Goal: Information Seeking & Learning: Find specific fact

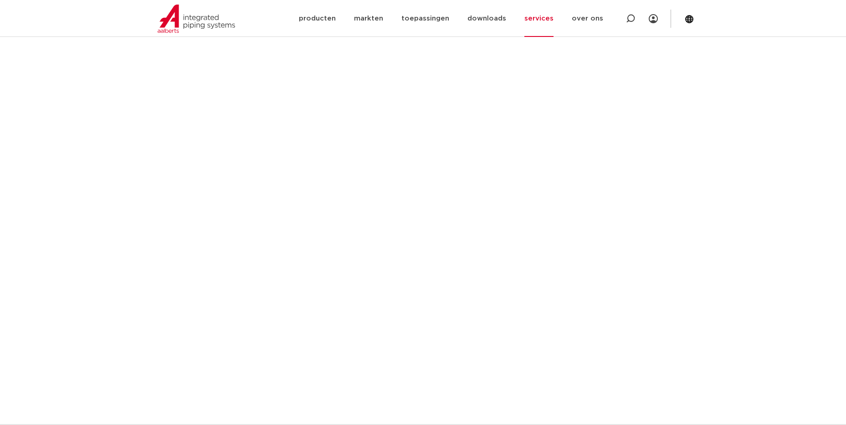
scroll to position [456, 0]
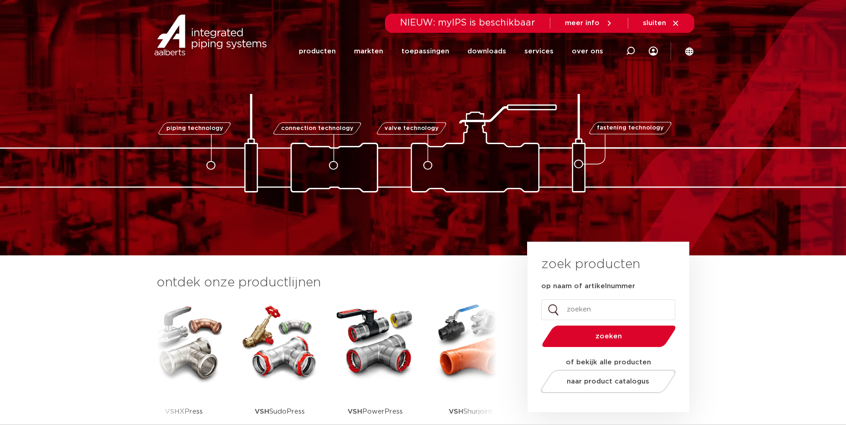
drag, startPoint x: 564, startPoint y: 312, endPoint x: 569, endPoint y: 316, distance: 6.6
click at [566, 313] on input "op naam of artikelnummer" at bounding box center [608, 309] width 134 height 21
paste input "P5999"
type input "P5999"
click at [538, 325] on button "zoeken" at bounding box center [608, 336] width 141 height 23
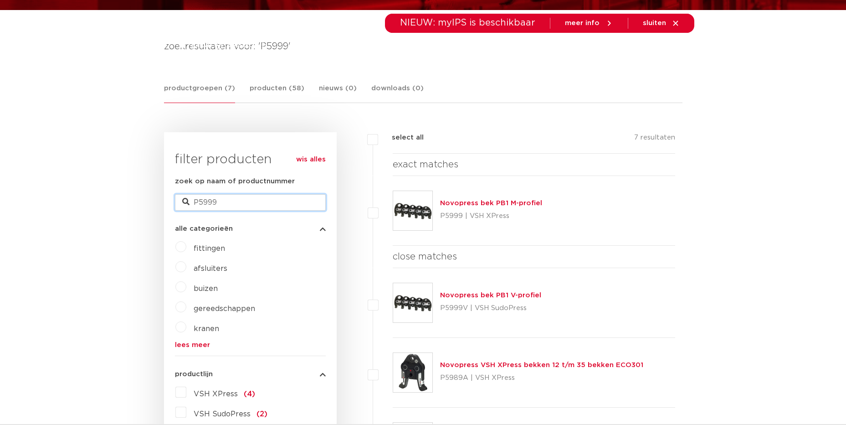
drag, startPoint x: 211, startPoint y: 201, endPoint x: 269, endPoint y: 212, distance: 58.9
click at [264, 212] on form "zoek op naam of productnummer P5999 alle categorieën fittingen afsluiters buize…" at bounding box center [250, 384] width 151 height 417
type input "P5990"
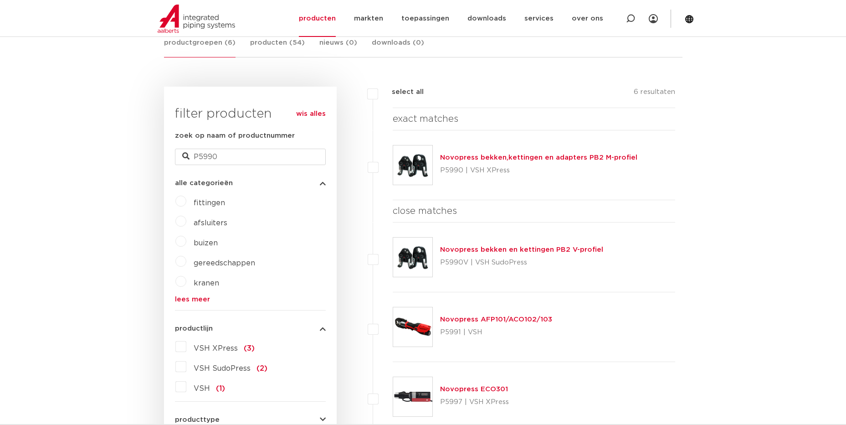
scroll to position [137, 0]
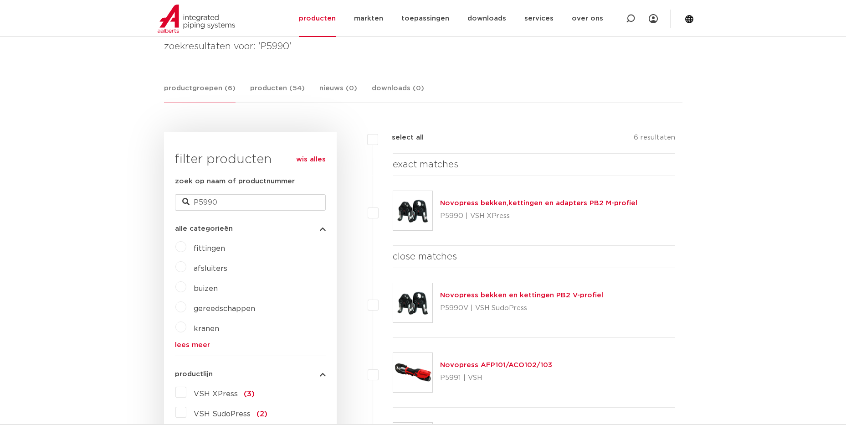
click at [464, 203] on link "Novopress bekken,kettingen en adapters PB2 M-profiel" at bounding box center [538, 203] width 197 height 7
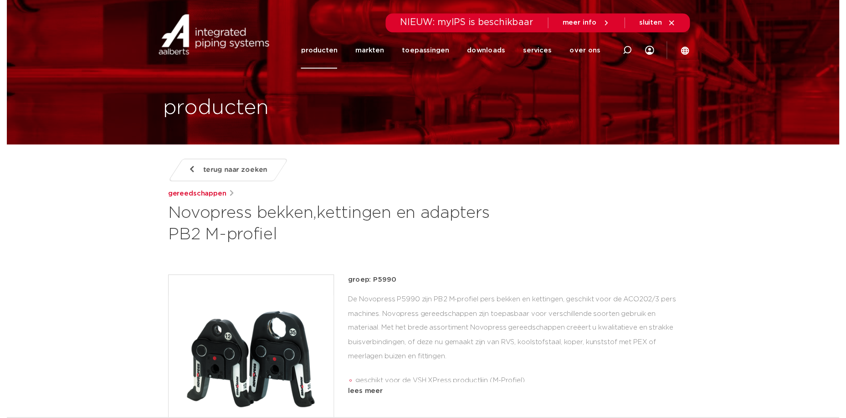
scroll to position [137, 0]
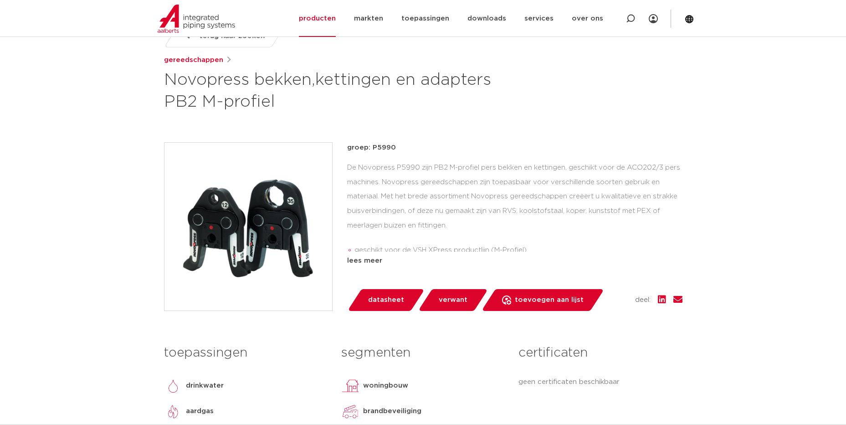
drag, startPoint x: 388, startPoint y: 302, endPoint x: 397, endPoint y: 302, distance: 8.7
click at [388, 302] on span "datasheet" at bounding box center [386, 300] width 36 height 15
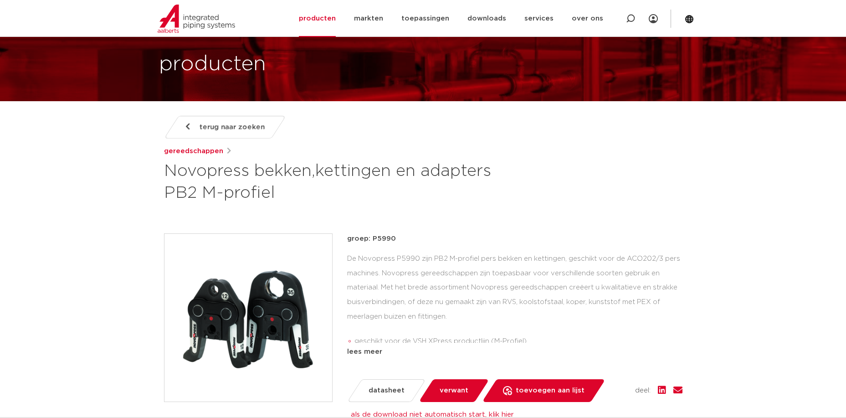
scroll to position [91, 0]
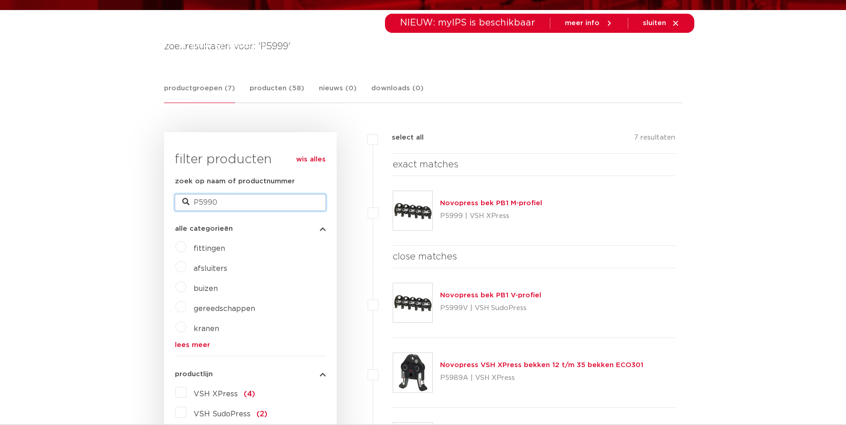
drag, startPoint x: 218, startPoint y: 197, endPoint x: 225, endPoint y: 211, distance: 15.5
click at [218, 198] on input "P5990" at bounding box center [250, 202] width 151 height 16
type input "P5999"
click at [458, 201] on link "Novopress bek PB1 M-profiel" at bounding box center [491, 203] width 102 height 7
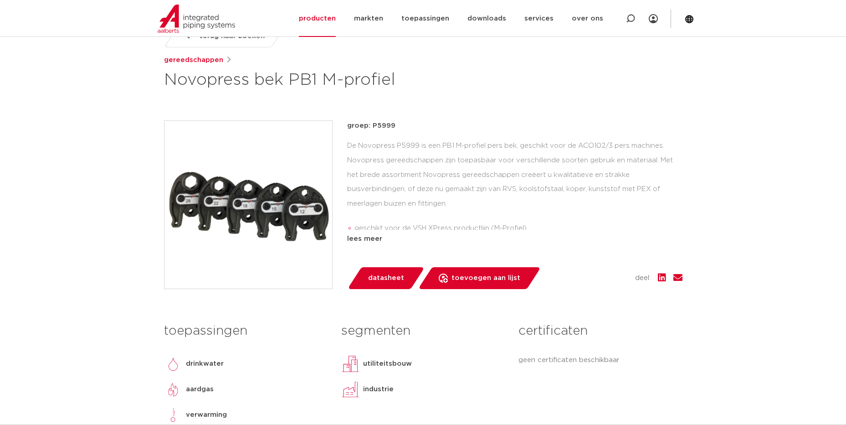
scroll to position [228, 0]
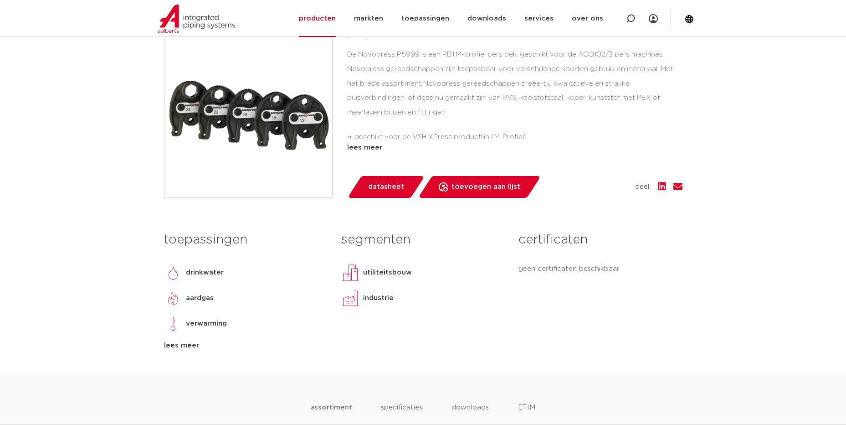
click at [371, 150] on div "lees meer" at bounding box center [514, 147] width 335 height 11
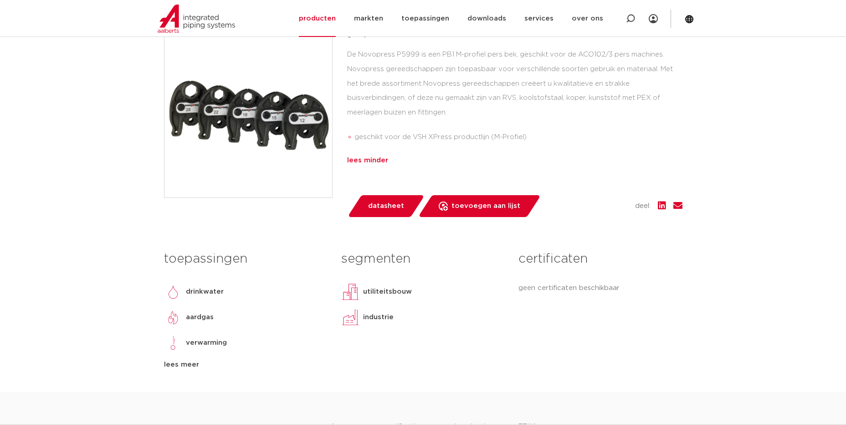
click at [374, 162] on div "lees minder" at bounding box center [514, 160] width 335 height 11
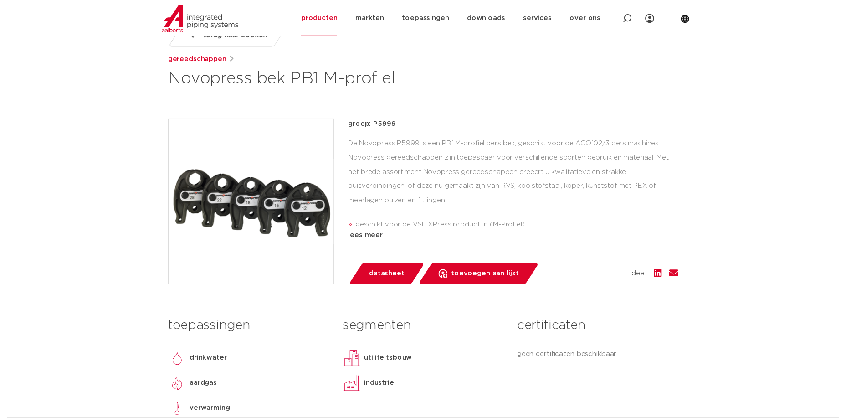
scroll to position [91, 0]
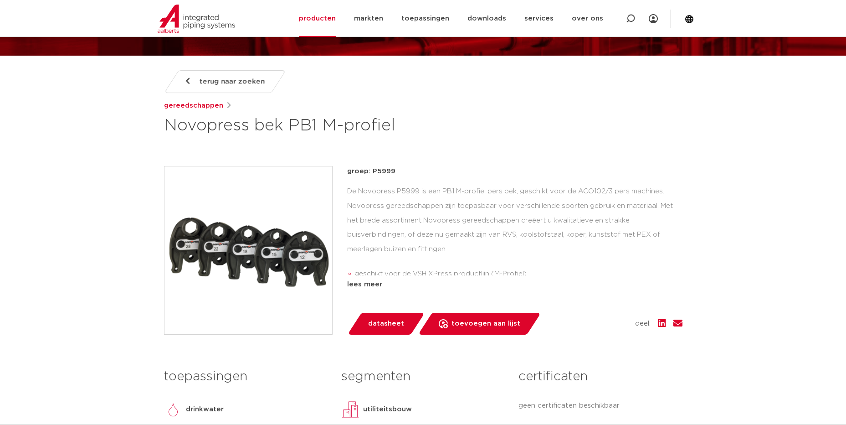
click at [385, 324] on span "datasheet" at bounding box center [386, 323] width 36 height 15
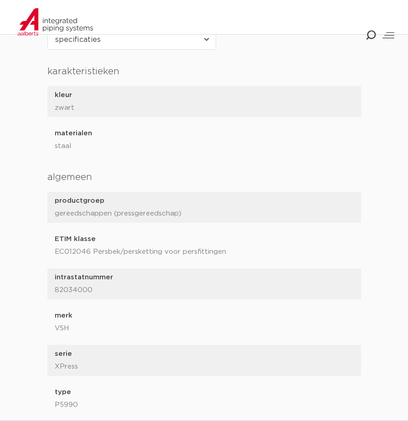
scroll to position [775, 0]
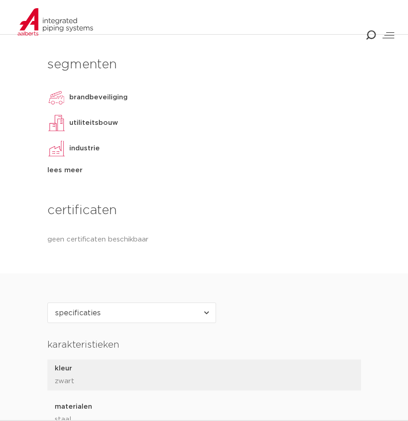
click at [106, 27] on img at bounding box center [56, 21] width 102 height 27
